Goal: Information Seeking & Learning: Compare options

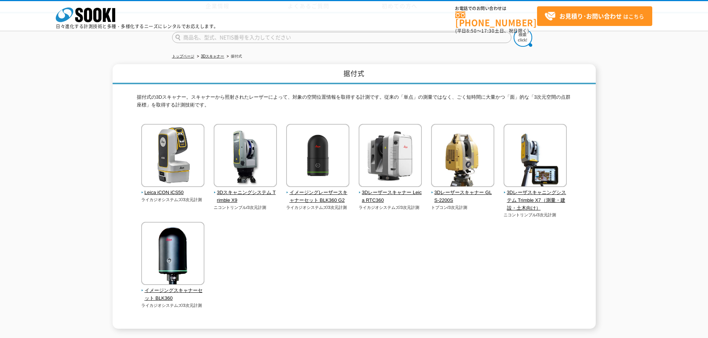
scroll to position [97, 0]
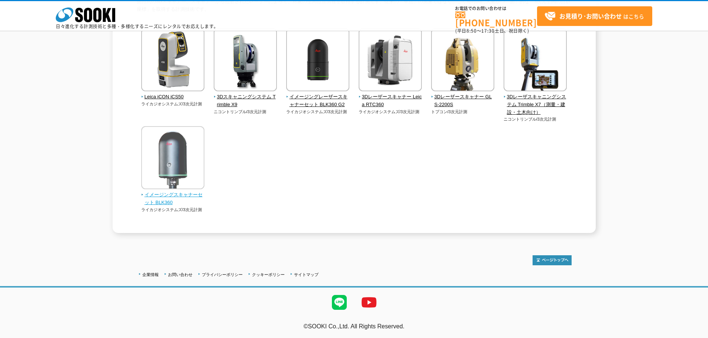
click at [164, 193] on span "イメージングスキャナーセット BLK360" at bounding box center [173, 199] width 64 height 16
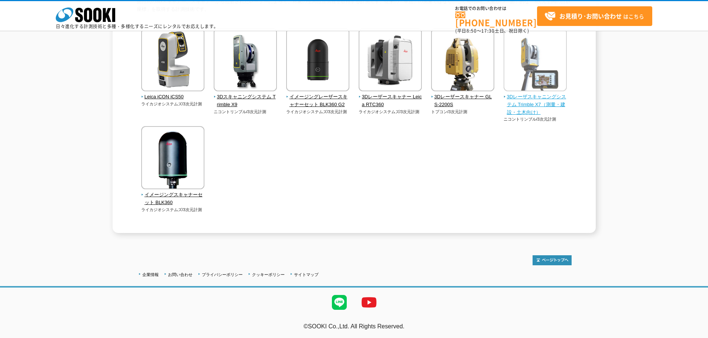
click at [518, 103] on span "3Dレーザスキャニングシステム Trimble X7（測量・建設・土木向け）" at bounding box center [535, 104] width 64 height 23
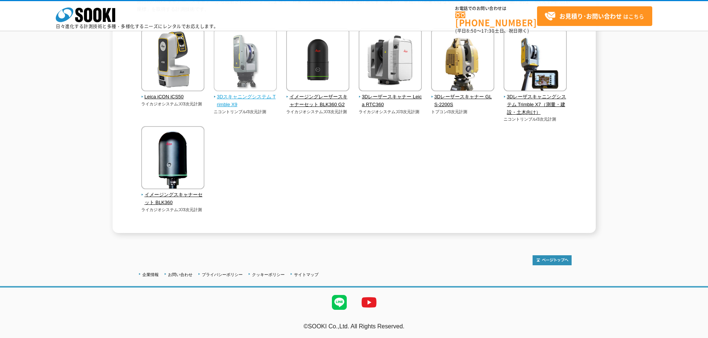
click at [247, 94] on span "3Dスキャニングシステム Trimble X9" at bounding box center [246, 101] width 64 height 16
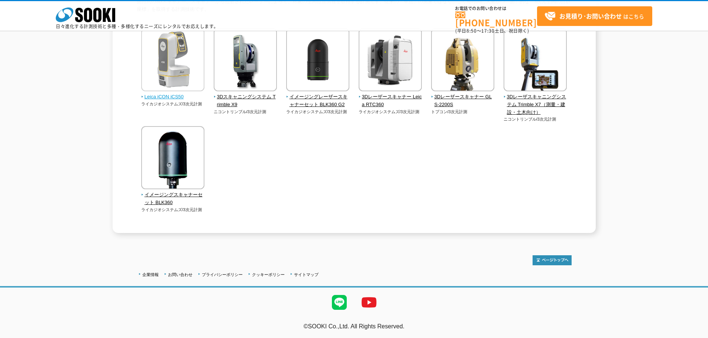
click at [176, 58] on img at bounding box center [172, 60] width 63 height 65
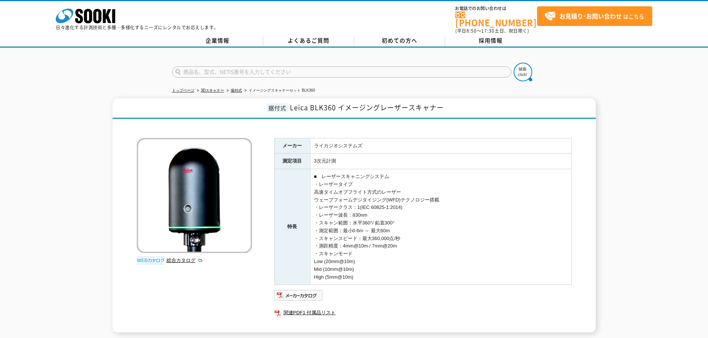
scroll to position [74, 0]
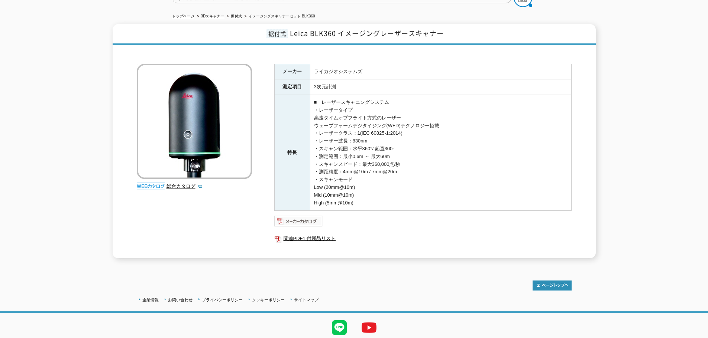
click at [305, 215] on img at bounding box center [298, 221] width 49 height 12
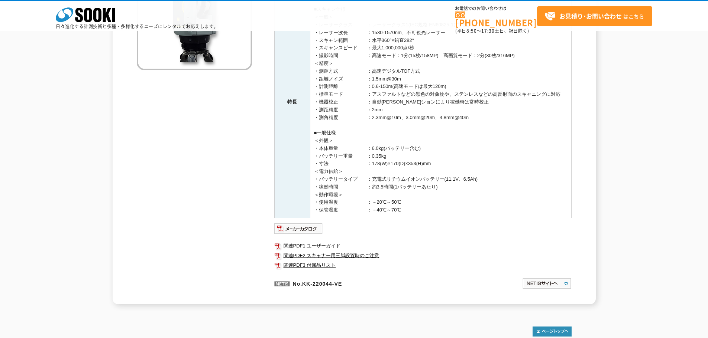
scroll to position [186, 0]
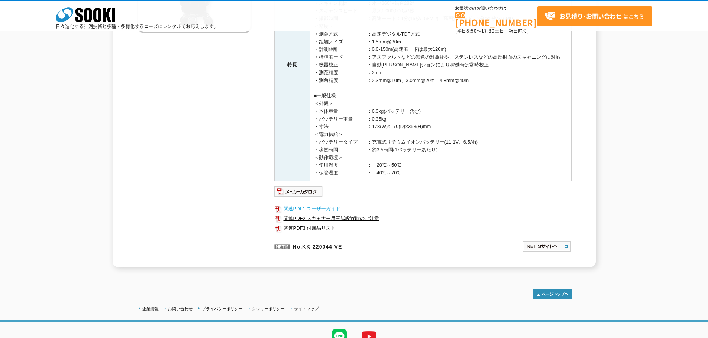
click at [331, 209] on link "関連PDF1 ユーザーガイド" at bounding box center [422, 209] width 297 height 10
click at [354, 221] on link "関連PDF2 スキャナー用三脚設置時のご注意" at bounding box center [422, 219] width 297 height 10
click at [305, 192] on img at bounding box center [298, 192] width 49 height 12
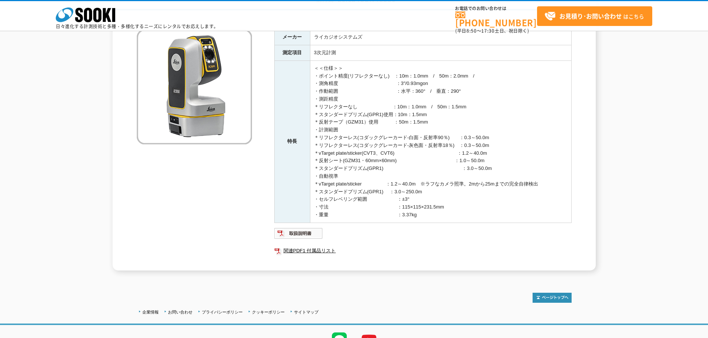
scroll to position [111, 0]
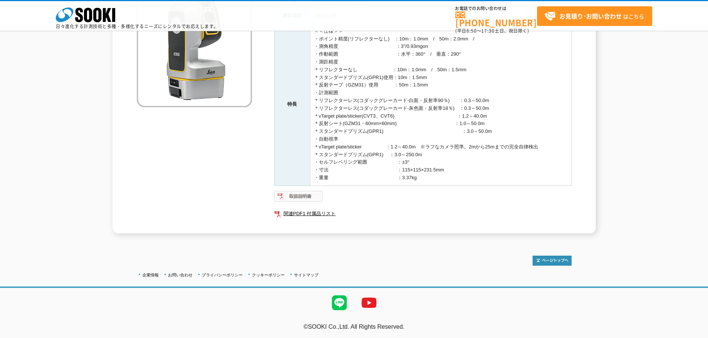
click at [295, 194] on img at bounding box center [298, 197] width 49 height 12
